Goal: Information Seeking & Learning: Learn about a topic

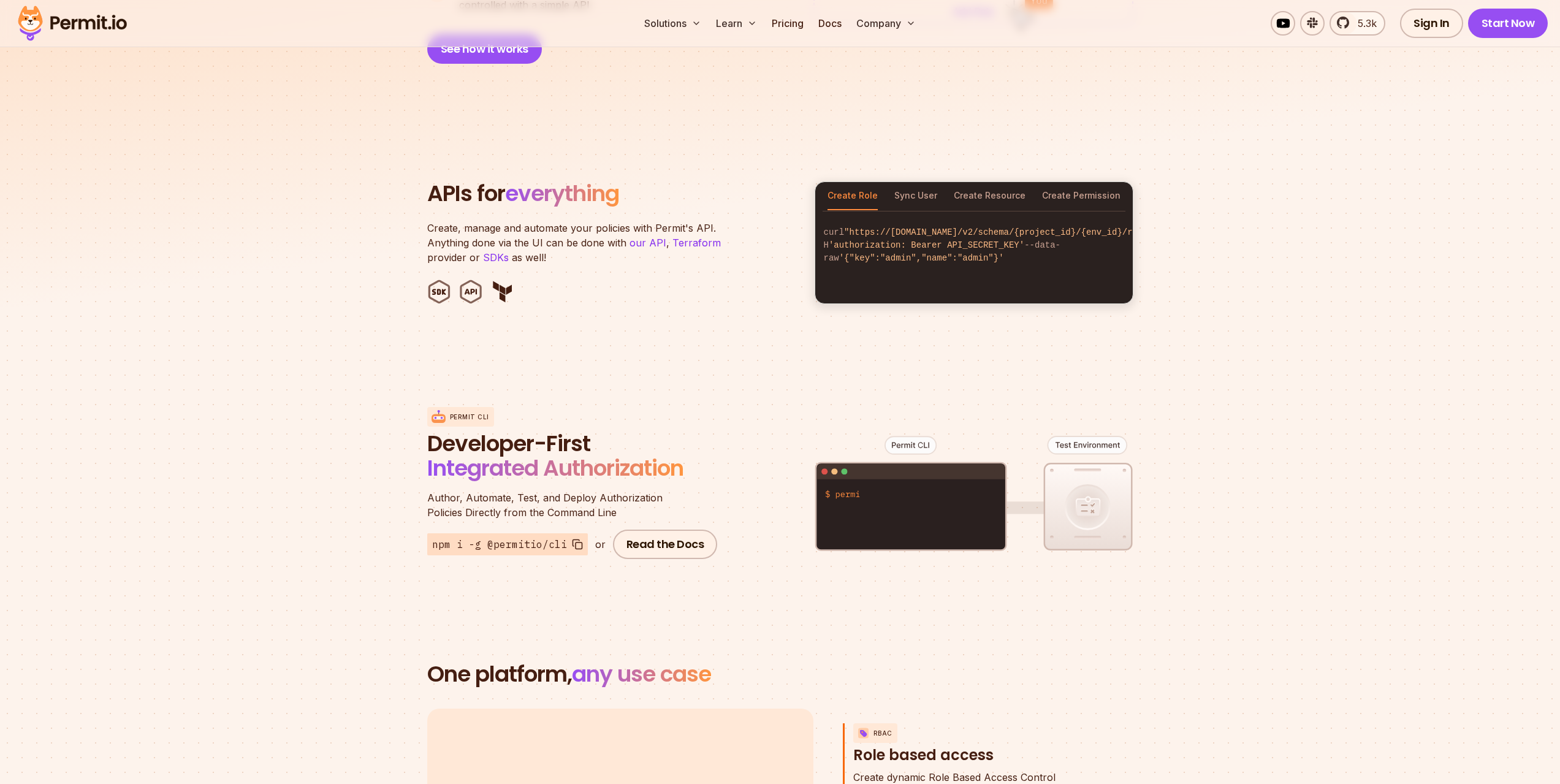
scroll to position [1287, 0]
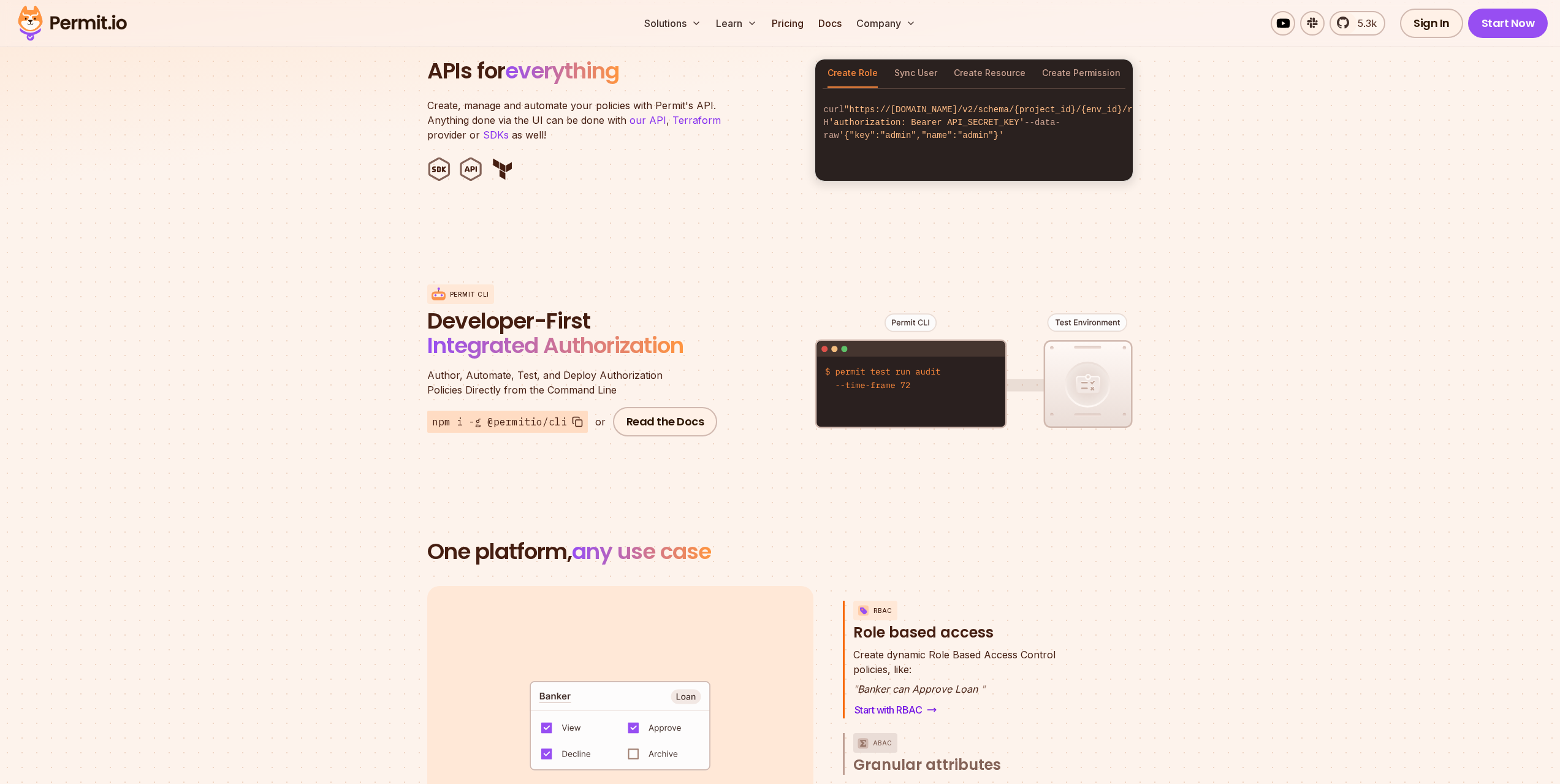
click at [810, 36] on div "Solutions Learn Pricing Docs Company 5.3k Sign In Start Now" at bounding box center [780, 23] width 1560 height 47
click at [787, 25] on link "Pricing" at bounding box center [788, 23] width 42 height 25
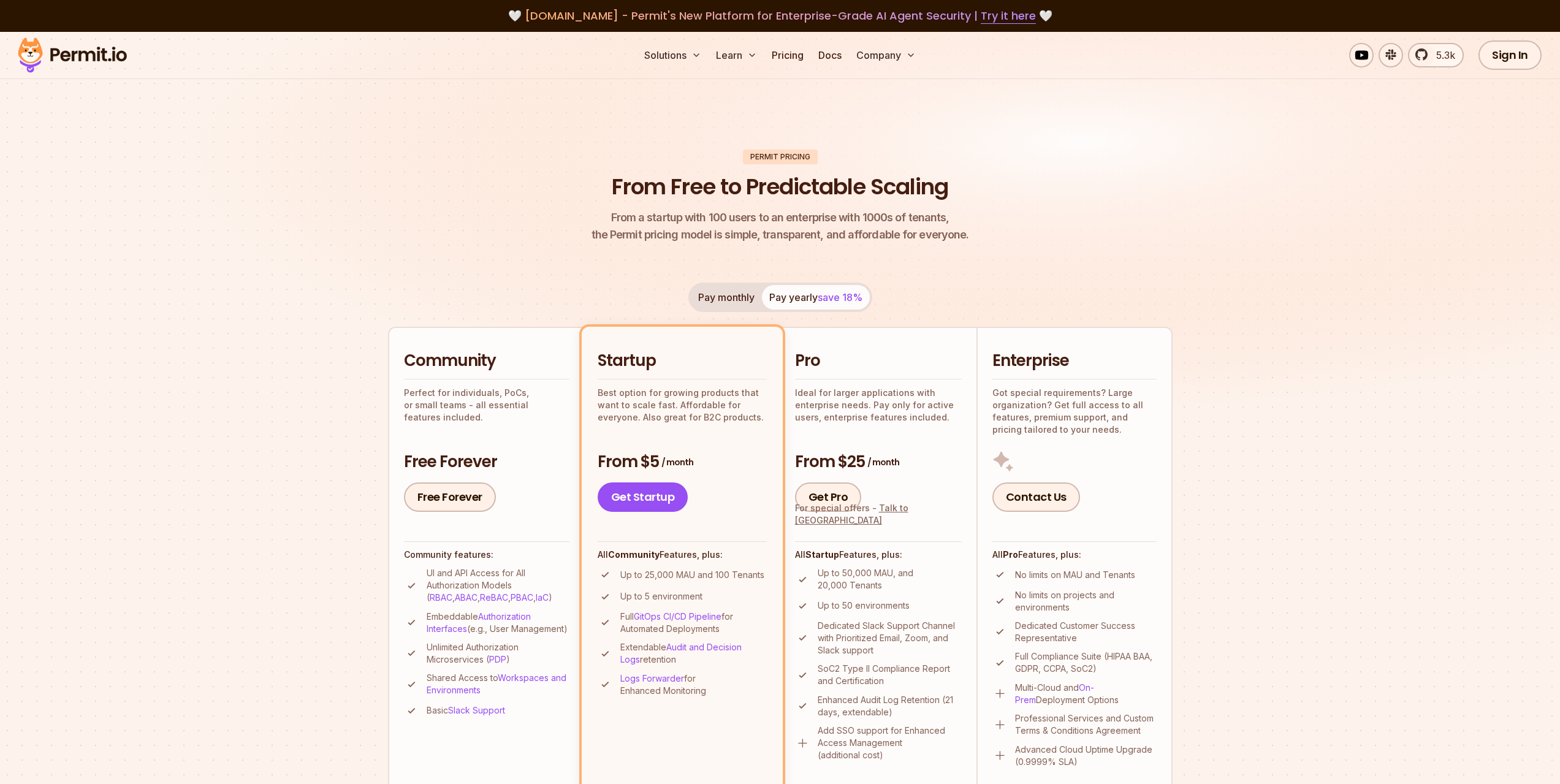
click at [695, 297] on button "Pay monthly" at bounding box center [727, 297] width 71 height 25
click at [791, 299] on button "Pay yearly save 18%" at bounding box center [815, 297] width 108 height 25
click at [726, 294] on button "Pay monthly" at bounding box center [727, 297] width 71 height 25
click at [783, 308] on button "Pay yearly save 18%" at bounding box center [815, 297] width 108 height 25
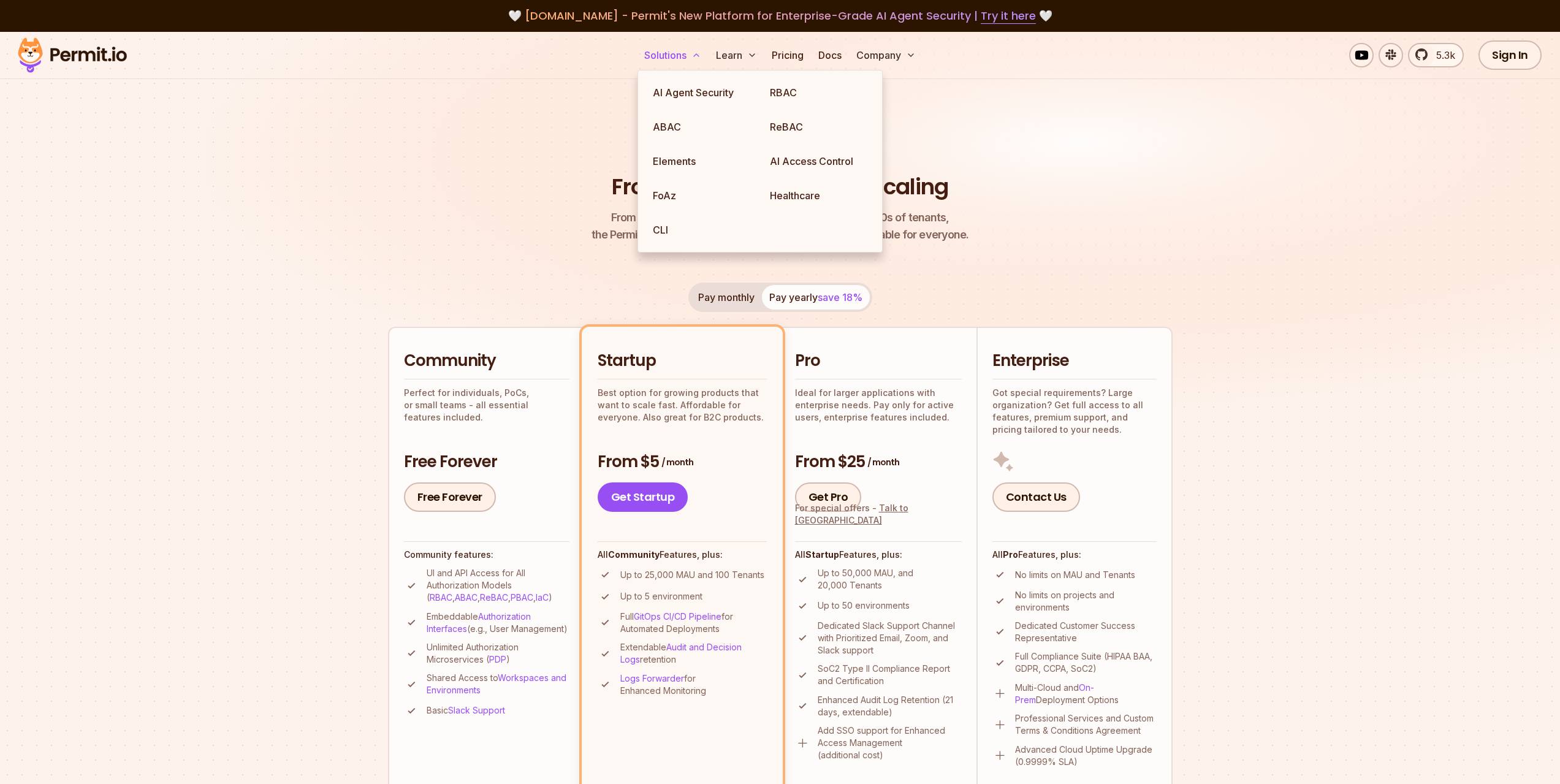
click at [670, 61] on button "Solutions" at bounding box center [672, 56] width 66 height 25
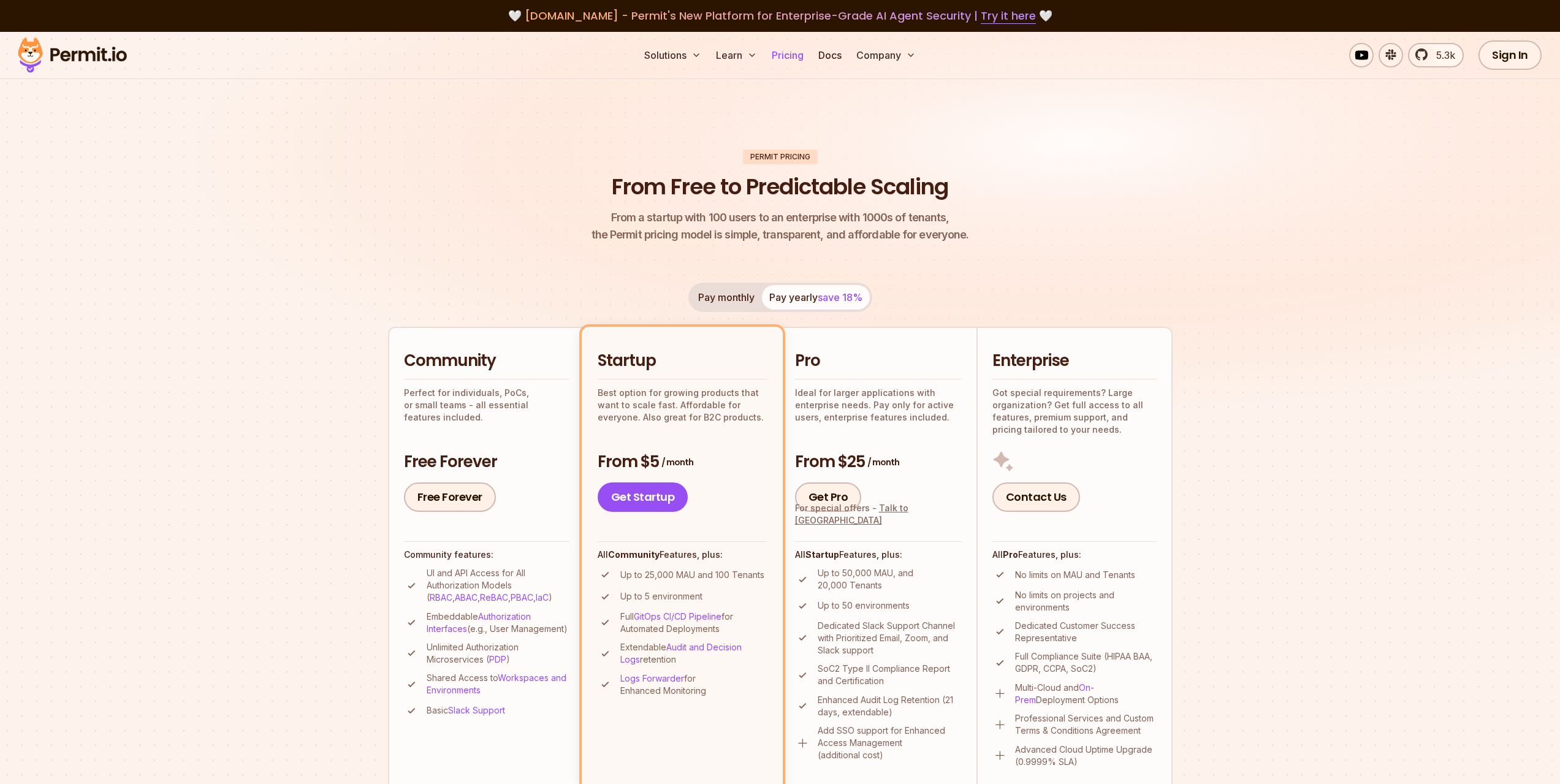
click at [792, 46] on link "Pricing" at bounding box center [788, 56] width 42 height 25
click at [738, 58] on button "Learn" at bounding box center [736, 56] width 51 height 25
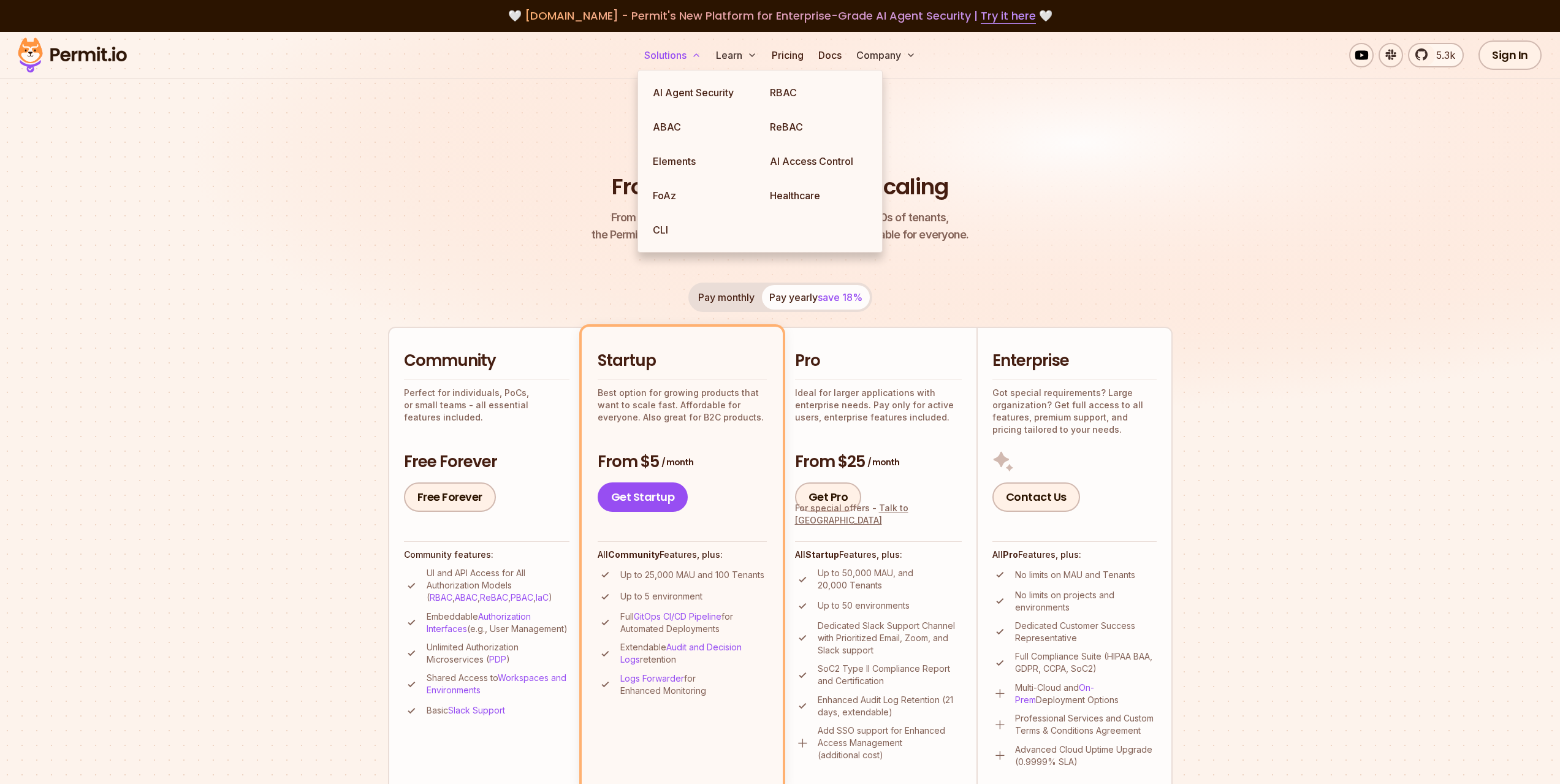
click at [689, 48] on button "Solutions" at bounding box center [672, 56] width 66 height 25
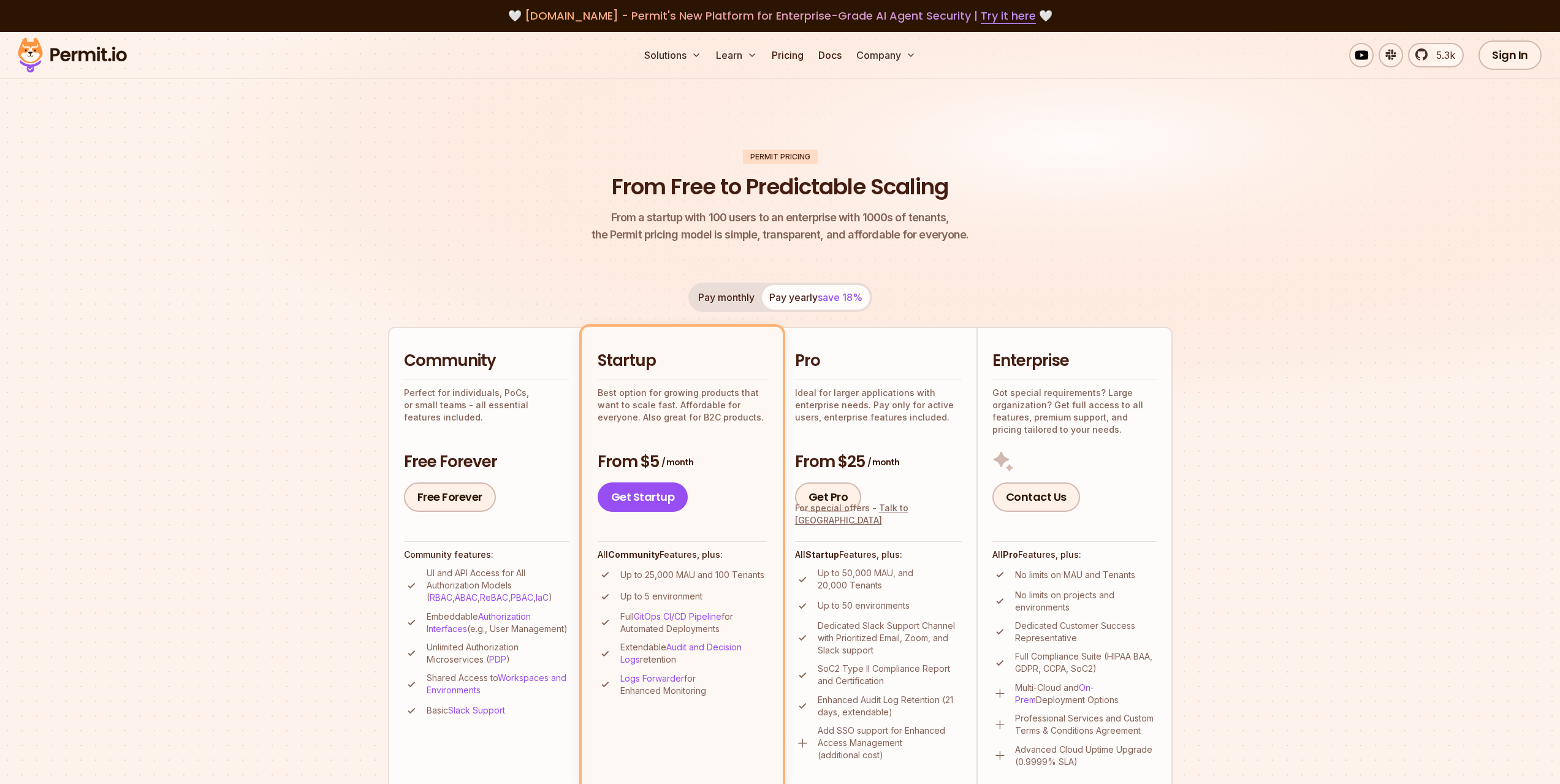
click at [466, 179] on header "Permit Pricing From Free to Predictable Scaling From a startup with 100 users t…" at bounding box center [780, 197] width 785 height 95
click at [47, 373] on img at bounding box center [780, 239] width 1560 height 415
click at [698, 40] on div "Solutions Learn Pricing Docs Company 5.3k Sign In Start Now" at bounding box center [780, 55] width 1560 height 47
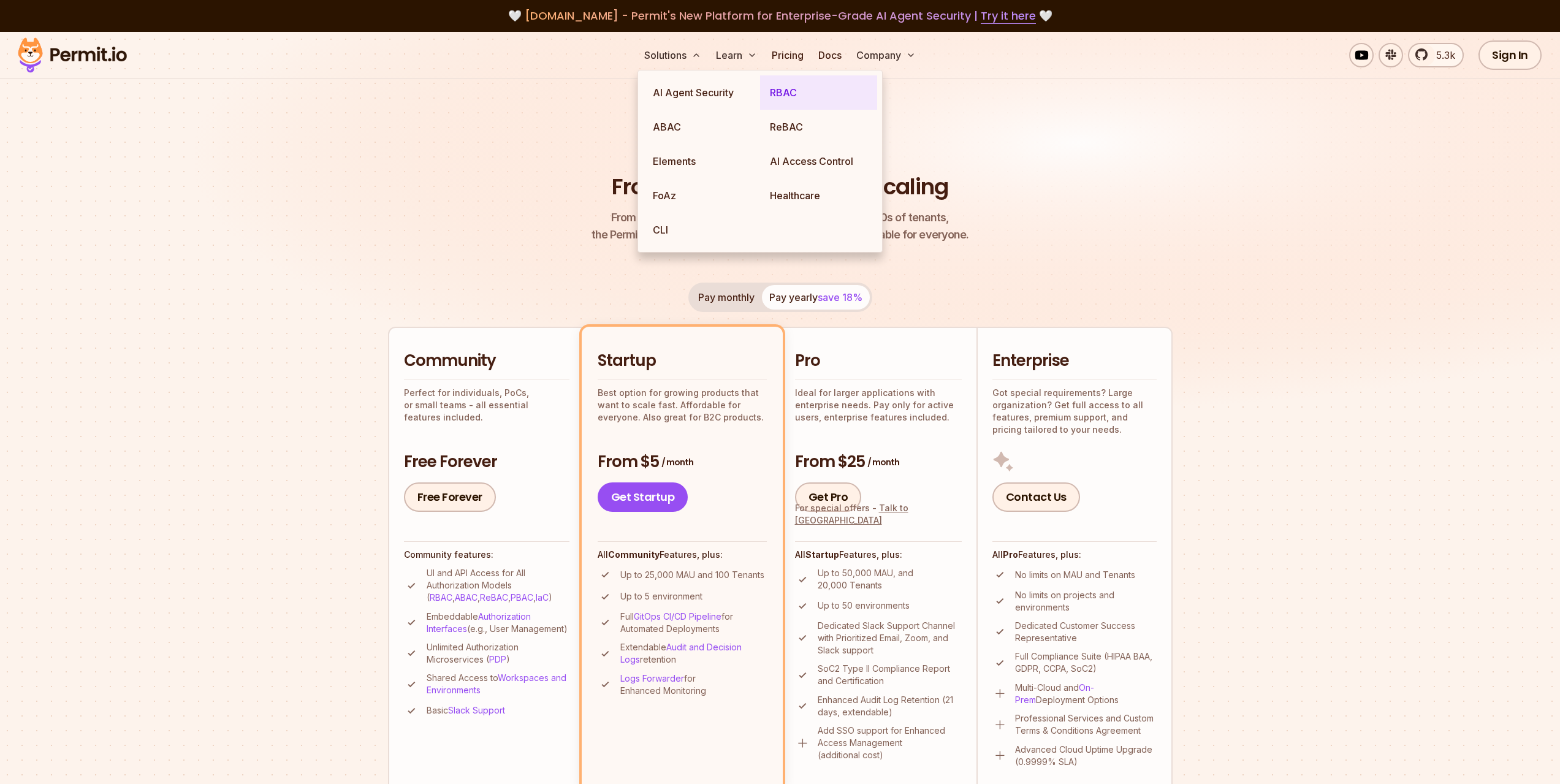
click at [818, 93] on link "RBAC" at bounding box center [818, 93] width 117 height 34
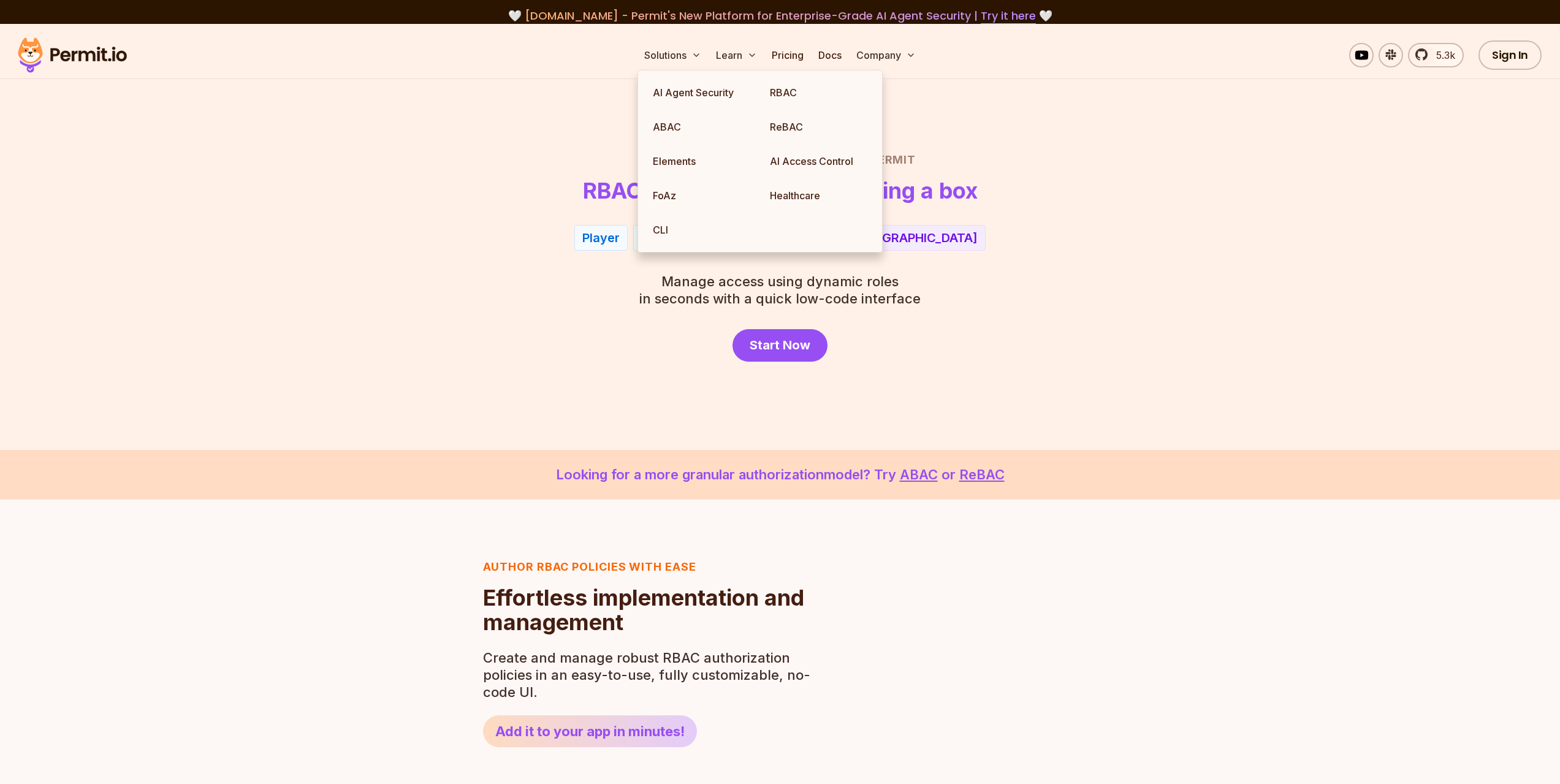
click at [467, 282] on div "Role Based Access Control with Permit RBAC now as easy as checking a box Player…" at bounding box center [780, 256] width 858 height 210
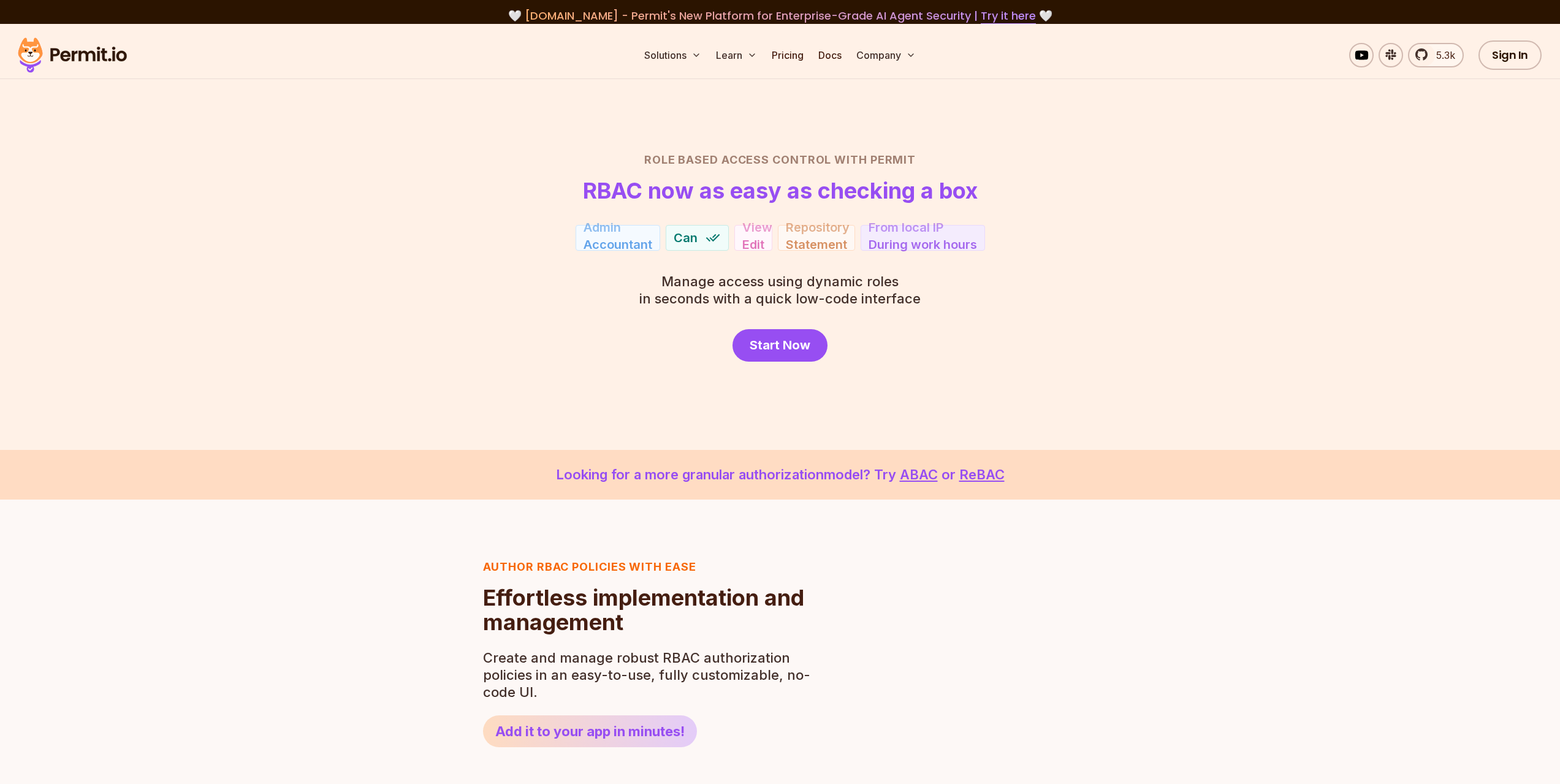
drag, startPoint x: 673, startPoint y: 563, endPoint x: 691, endPoint y: 235, distance: 328.5
